Goal: Information Seeking & Learning: Check status

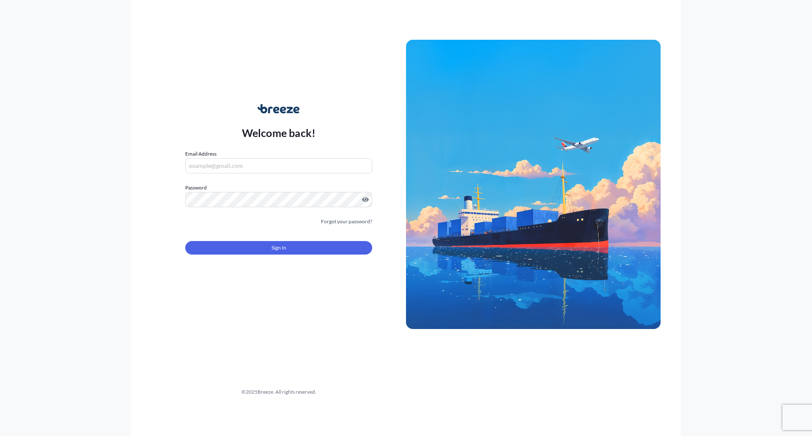
type input "[PERSON_NAME][EMAIL_ADDRESS][PERSON_NAME][DOMAIN_NAME]"
click at [254, 239] on div "Sign In" at bounding box center [278, 245] width 187 height 19
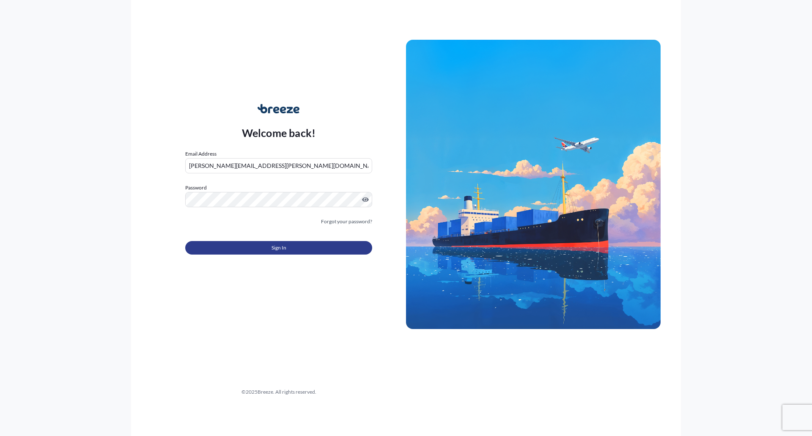
click at [256, 242] on button "Sign In" at bounding box center [278, 248] width 187 height 14
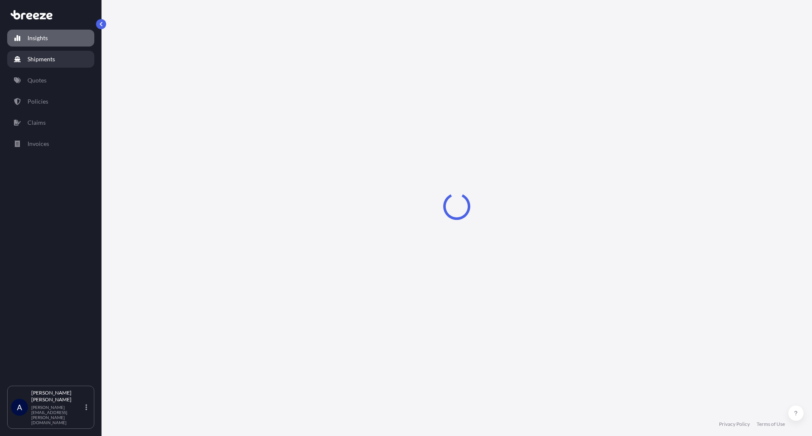
select select "2025"
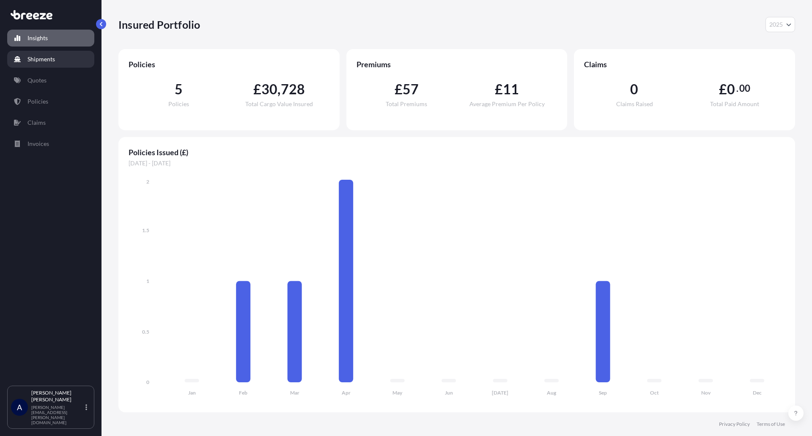
click at [55, 66] on link "Shipments" at bounding box center [50, 59] width 87 height 17
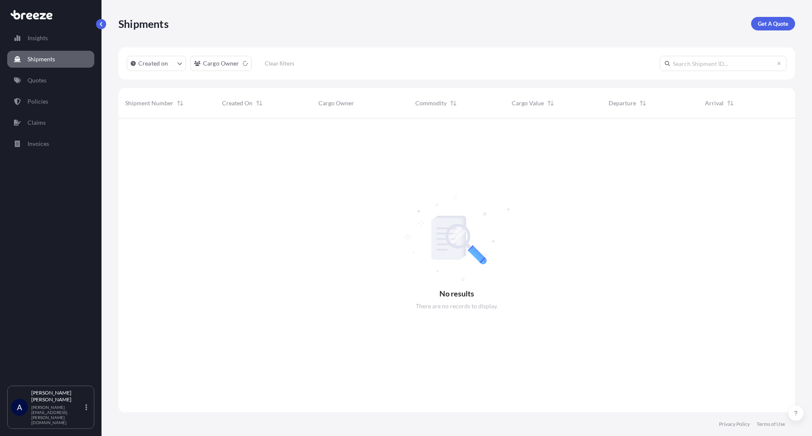
scroll to position [318, 670]
click at [49, 36] on link "Insights" at bounding box center [50, 38] width 87 height 17
select select "2025"
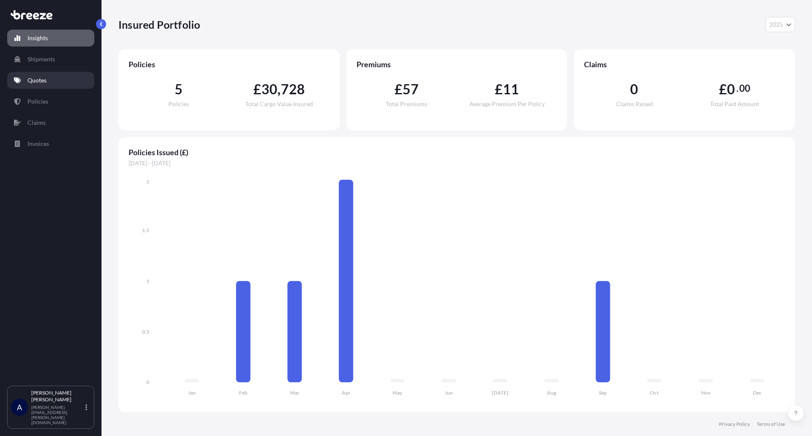
click at [28, 81] on p "Quotes" at bounding box center [36, 80] width 19 height 8
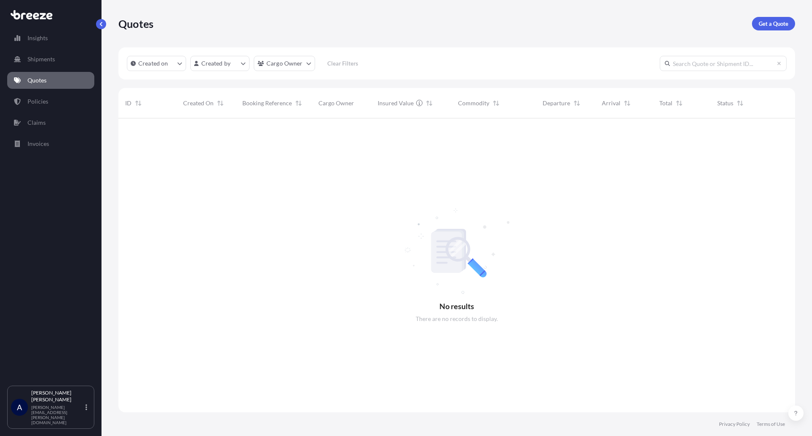
scroll to position [318, 670]
click at [40, 49] on div "Insights Shipments Quotes Policies Claims Invoices" at bounding box center [50, 204] width 87 height 364
click at [36, 30] on link "Insights" at bounding box center [50, 38] width 87 height 17
select select "2025"
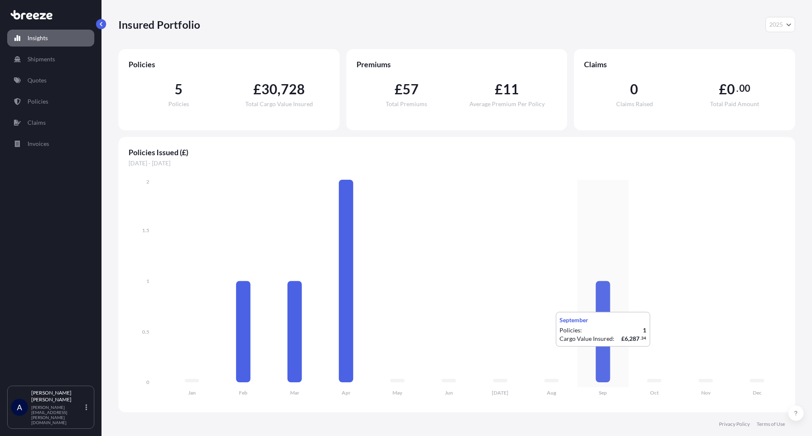
click at [600, 355] on icon at bounding box center [603, 331] width 14 height 101
click at [29, 92] on div "Insights Shipments Quotes Policies Claims Invoices" at bounding box center [50, 204] width 87 height 364
click at [33, 102] on p "Policies" at bounding box center [37, 101] width 21 height 8
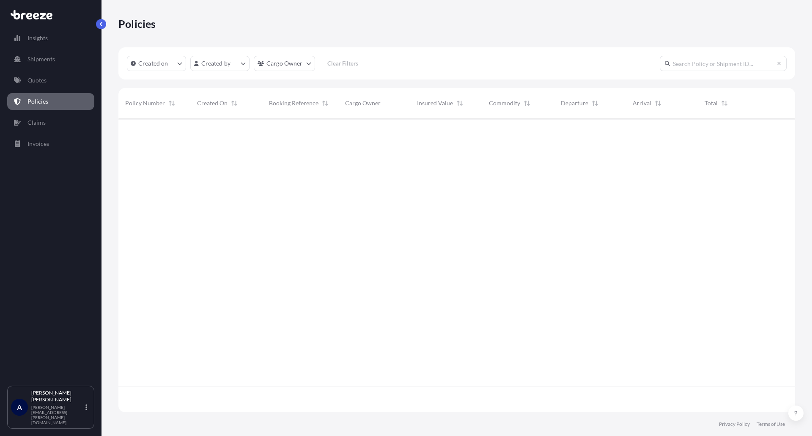
scroll to position [292, 670]
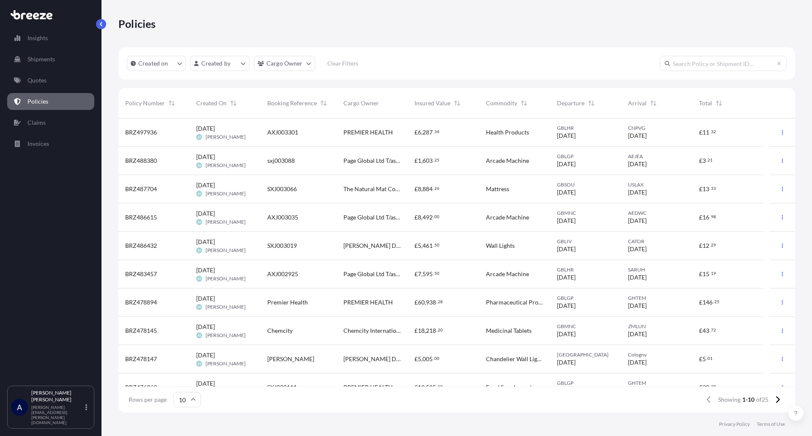
click at [139, 134] on span "BRZ497936" at bounding box center [141, 132] width 32 height 8
